Goal: Task Accomplishment & Management: Use online tool/utility

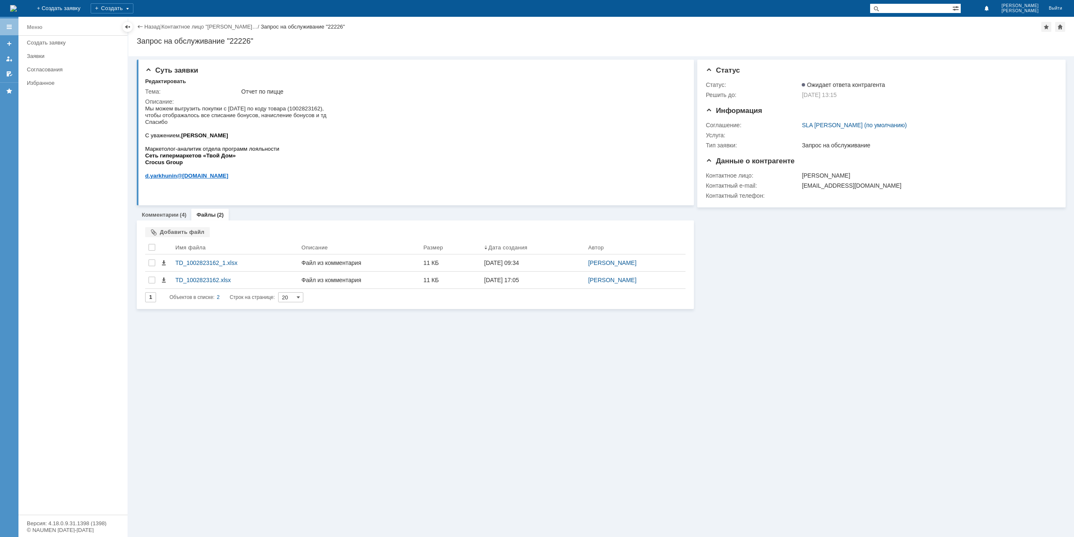
click at [147, 26] on link "Назад" at bounding box center [152, 26] width 16 height 6
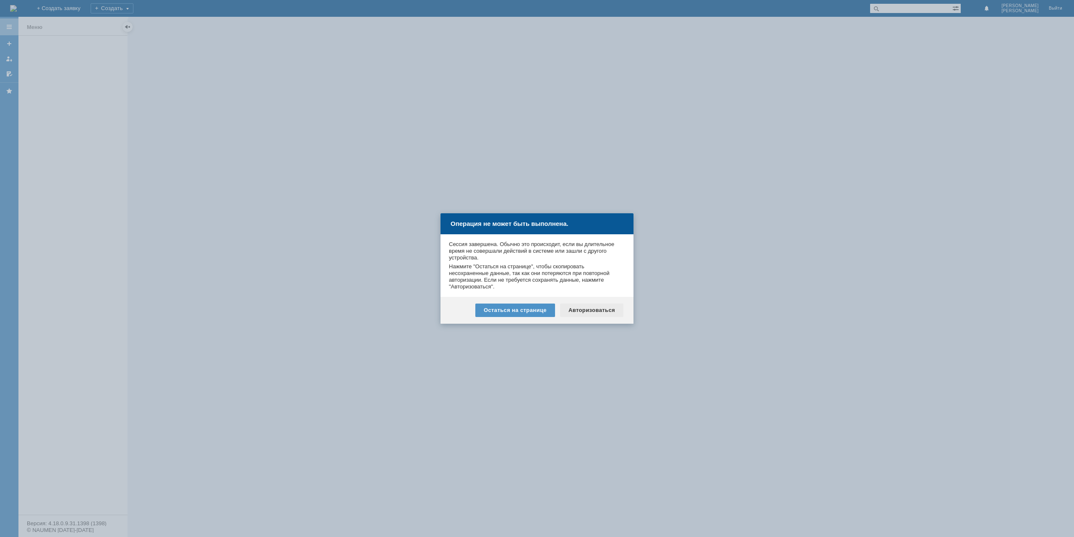
click at [603, 316] on div "Авторизоваться" at bounding box center [591, 309] width 63 height 13
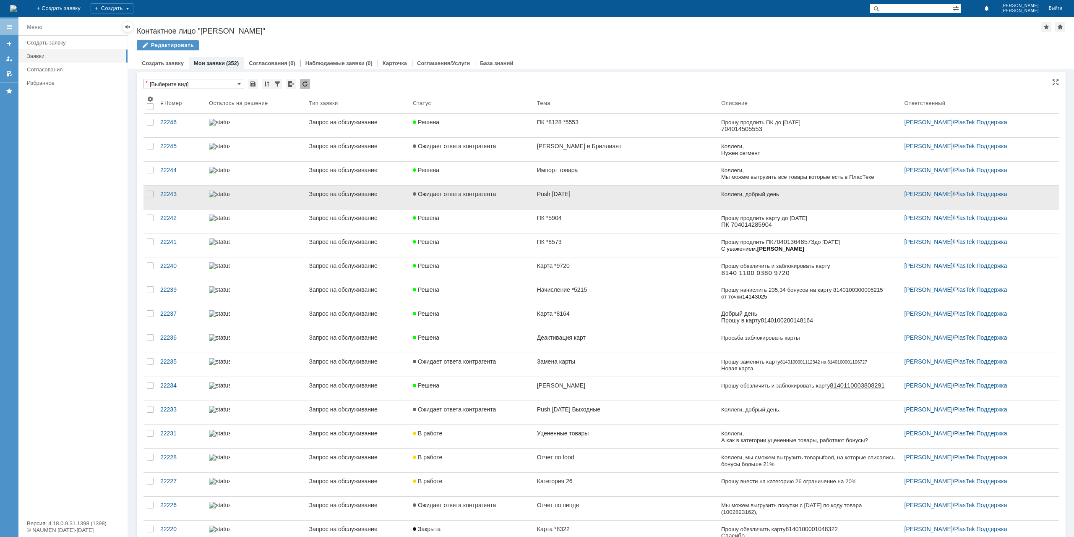
click at [581, 194] on div "Push 13.10.25" at bounding box center [625, 194] width 177 height 7
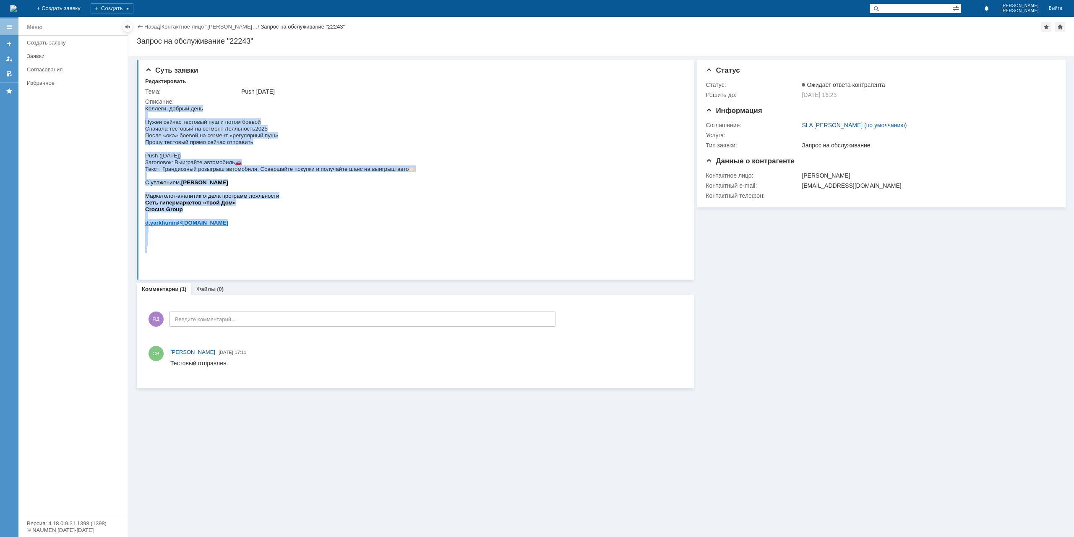
drag, startPoint x: 403, startPoint y: 178, endPoint x: 115, endPoint y: 177, distance: 287.9
click at [145, 177] on html "Коллеги, добрый день Нужен сейчас тестовый пуш и потом боевой Сначала тестовый …" at bounding box center [413, 179] width 536 height 148
click at [152, 172] on p "Текст: Грандиозный розыгрыш автомобиля. Совершайте покупки и получайте шанс на …" at bounding box center [280, 168] width 271 height 7
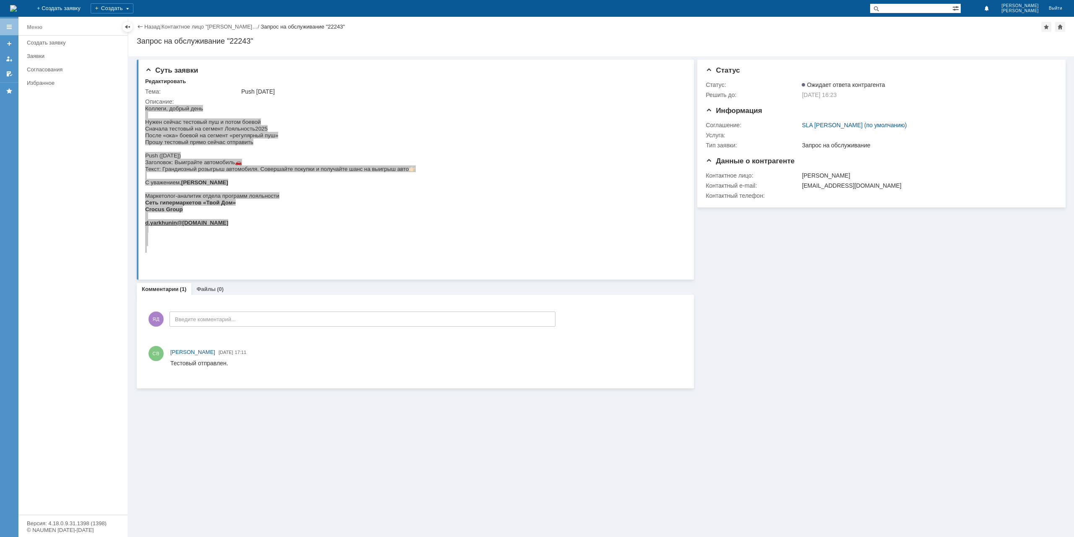
click at [144, 167] on div "Суть заявки Редактировать Тема: Push 13.10.25 Описание:" at bounding box center [415, 170] width 557 height 220
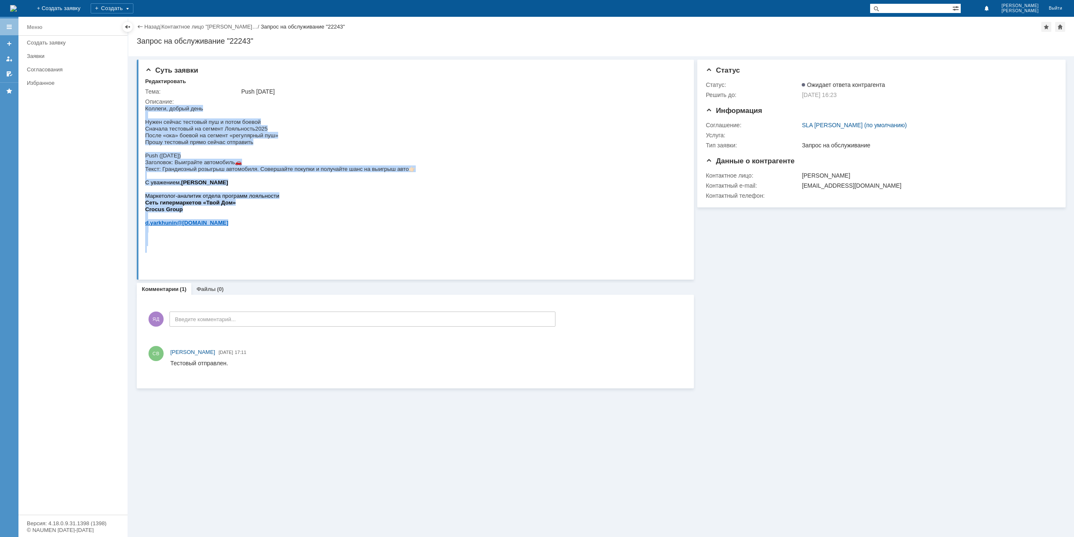
click at [147, 165] on span "Заголовок: Выиграйте автомобиль" at bounding box center [190, 162] width 90 height 6
click at [146, 165] on span "Заголовок: Выиграйте автомобиль" at bounding box center [190, 162] width 90 height 6
drag, startPoint x: 146, startPoint y: 168, endPoint x: 417, endPoint y: 175, distance: 270.7
click at [417, 175] on html "Коллеги, добрый день Нужен сейчас тестовый пуш и потом боевой Сначала тестовый …" at bounding box center [413, 179] width 536 height 148
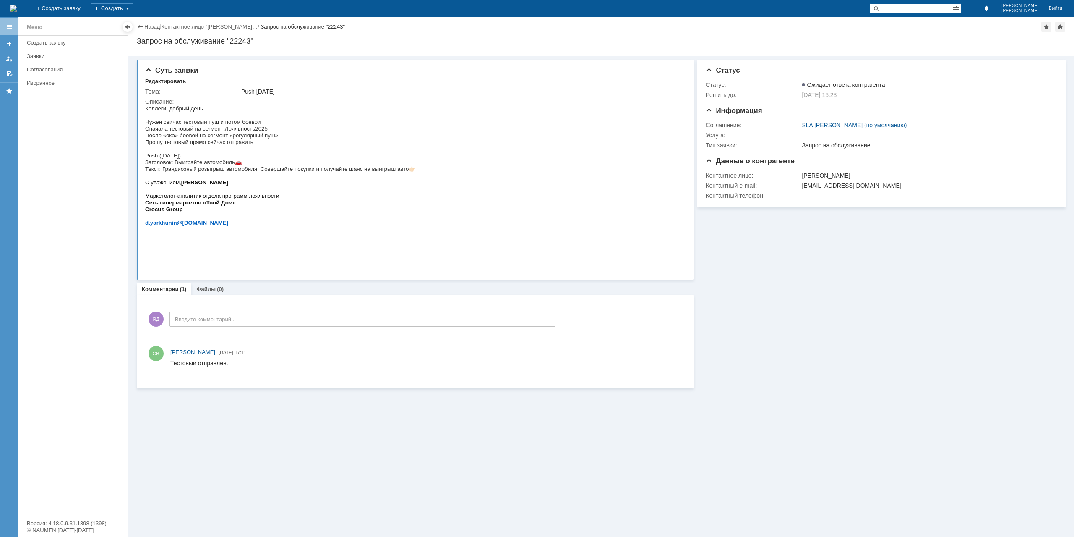
click at [417, 176] on html "Коллеги, добрый день Нужен сейчас тестовый пуш и потом боевой Сначала тестовый …" at bounding box center [413, 179] width 536 height 148
drag, startPoint x: 416, startPoint y: 177, endPoint x: 392, endPoint y: 177, distance: 23.9
click at [392, 177] on html "Коллеги, добрый день Нужен сейчас тестовый пуш и потом боевой Сначала тестовый …" at bounding box center [413, 179] width 536 height 148
click at [392, 172] on span "Текст: Грандиозный розыгрыш автомобиля. Совершайте покупки и получайте шанс на …" at bounding box center [277, 169] width 264 height 6
drag, startPoint x: 146, startPoint y: 167, endPoint x: 413, endPoint y: 175, distance: 267.8
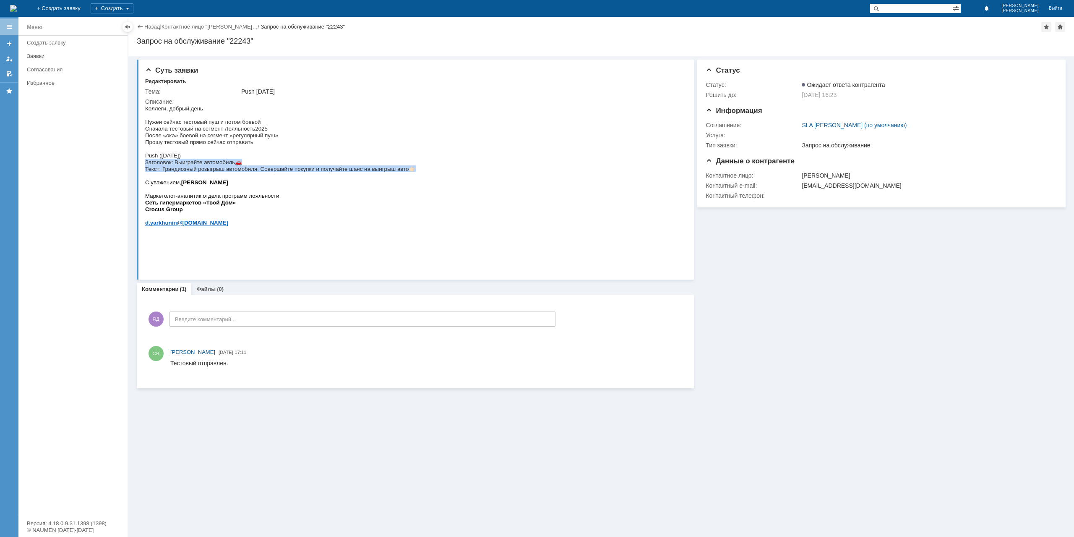
click at [413, 175] on div "Коллеги, добрый день Нужен сейчас тестовый пуш и потом боевой Сначала тестовый …" at bounding box center [280, 179] width 271 height 148
copy div "Заголовок: Выиграйте автомобиль 🚗 Текст: Грандиозный розыгрыш автомобиля. Совер…"
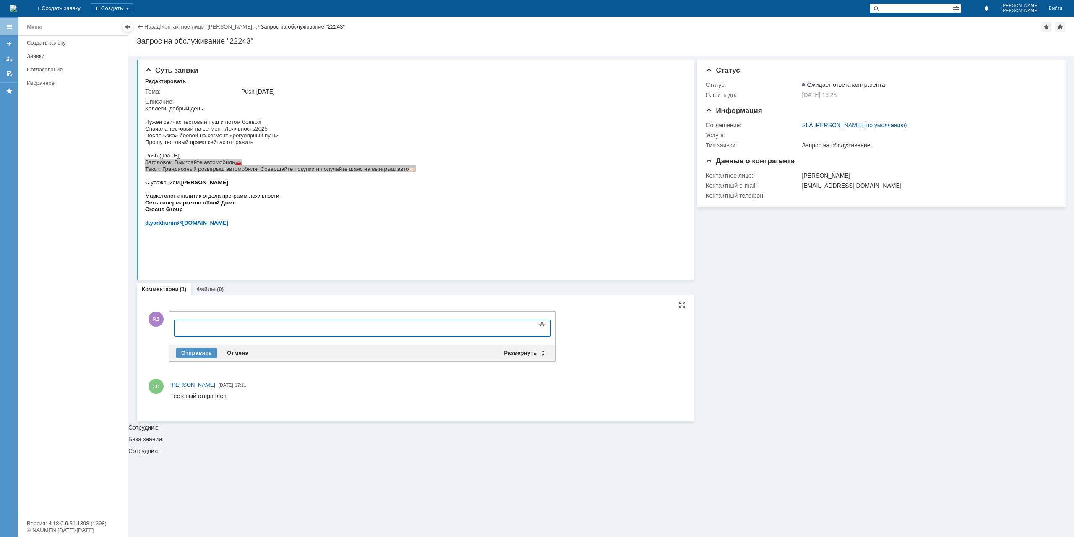
click at [281, 328] on div at bounding box center [242, 327] width 119 height 7
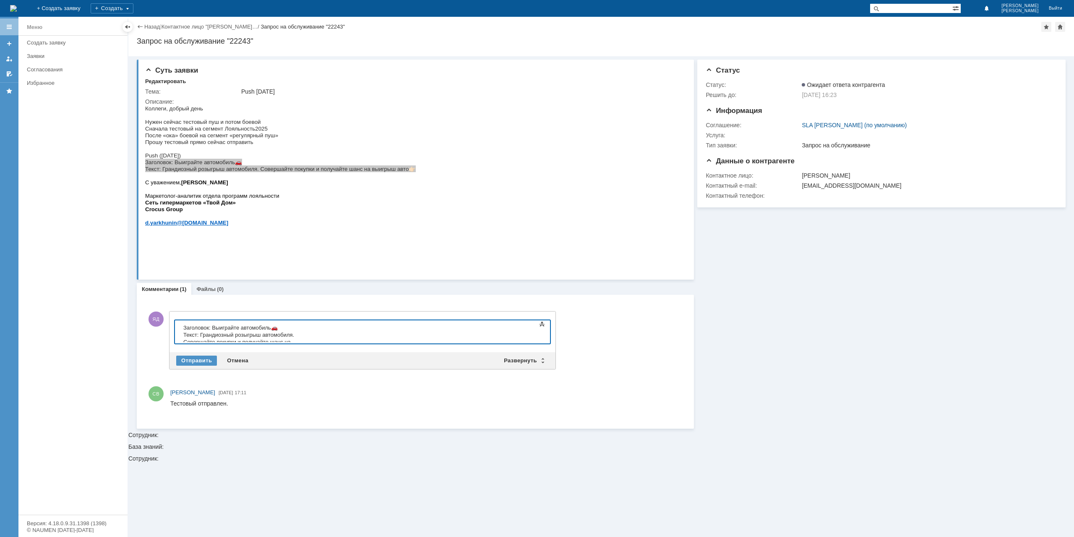
click at [184, 329] on span "Заголовок: Выиграйте автомобиль" at bounding box center [227, 327] width 88 height 6
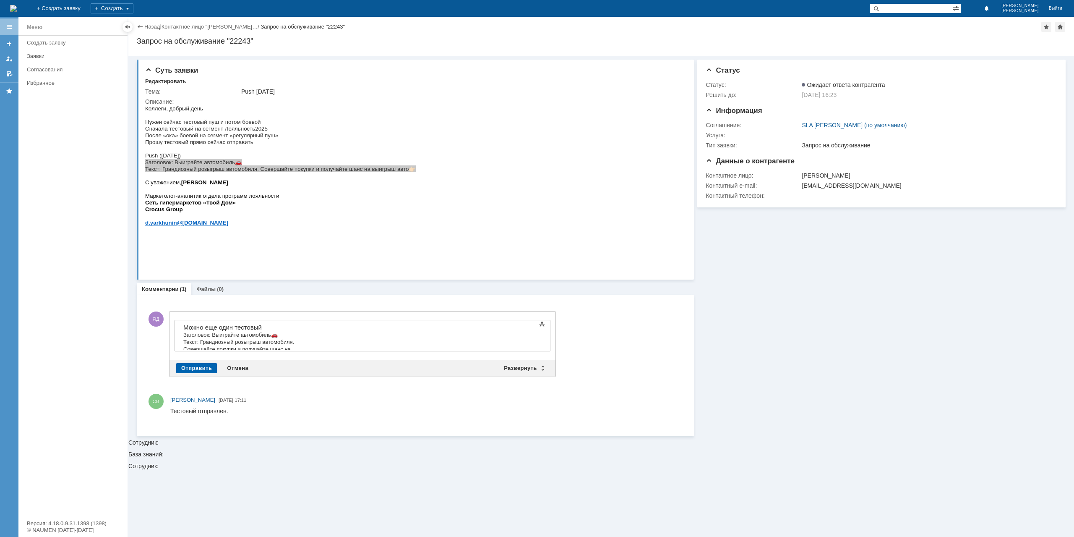
click at [208, 363] on div "Отправить" at bounding box center [196, 368] width 41 height 10
